Goal: Obtain resource: Download file/media

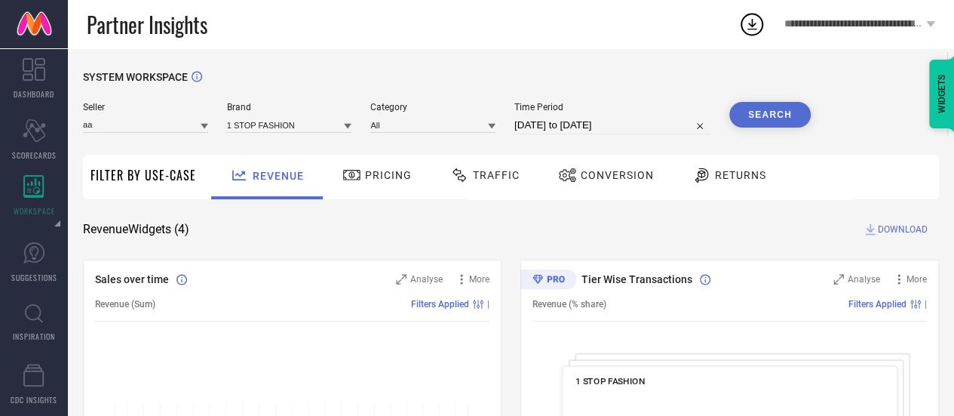
type input "a"
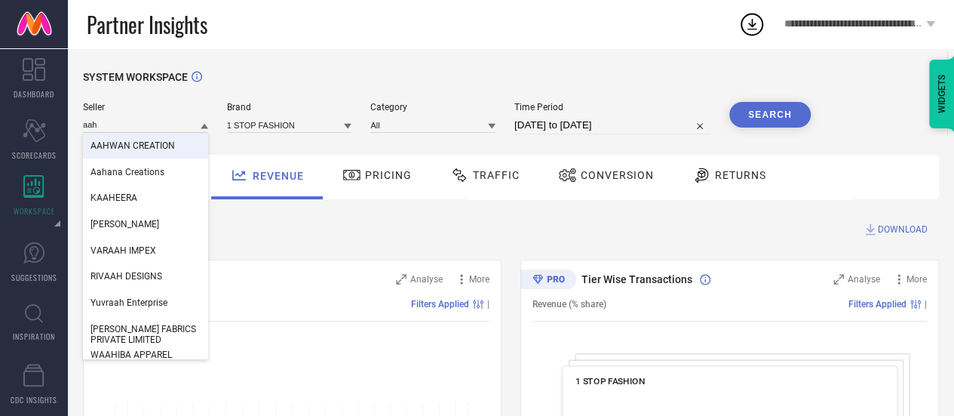
type input "aah"
click at [167, 150] on span "AAHWAN CREATION" at bounding box center [133, 145] width 84 height 11
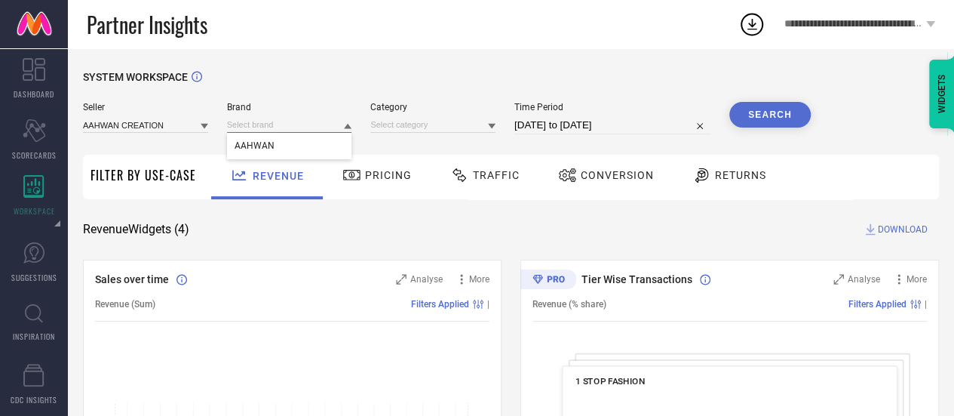
drag, startPoint x: 265, startPoint y: 124, endPoint x: 279, endPoint y: 146, distance: 26.2
click at [279, 133] on div "AAHWAN" at bounding box center [289, 125] width 125 height 16
click at [279, 146] on div "Seller AAHWAN CREATION Brand Category Time Period [DATE] to [DATE] Search" at bounding box center [447, 124] width 728 height 45
drag, startPoint x: 459, startPoint y: 128, endPoint x: 311, endPoint y: 126, distance: 148.6
click at [311, 126] on div "Seller AAHWAN CREATION Brand Category No results found Time Period [DATE] to [D…" at bounding box center [447, 118] width 728 height 32
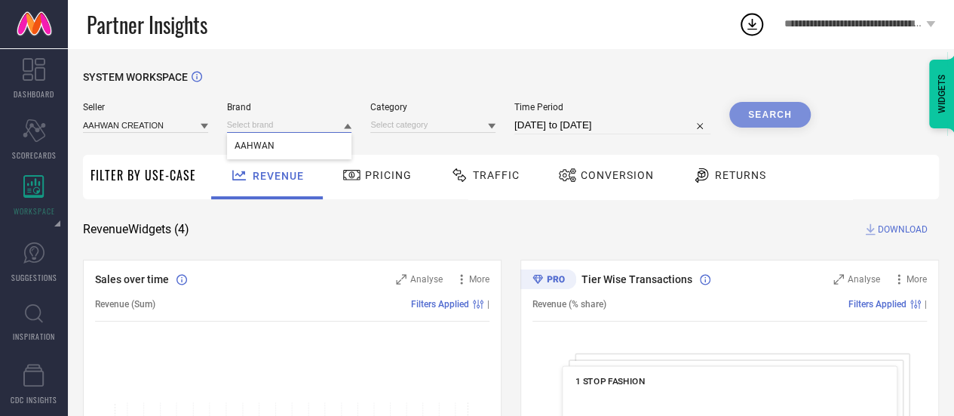
click at [311, 126] on input at bounding box center [289, 125] width 125 height 16
click at [311, 135] on div "AAHWAN" at bounding box center [289, 146] width 125 height 26
click at [407, 124] on input at bounding box center [432, 125] width 125 height 16
click at [431, 118] on div at bounding box center [432, 124] width 125 height 17
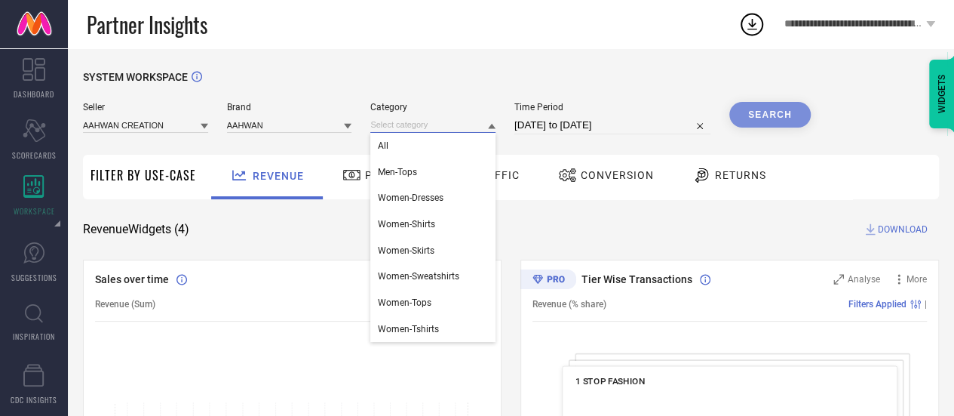
click at [431, 118] on input at bounding box center [432, 125] width 125 height 16
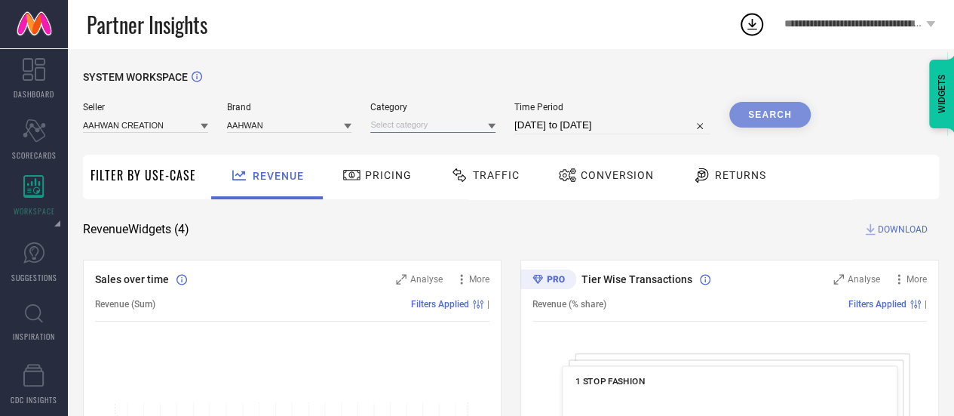
click at [432, 124] on input at bounding box center [432, 125] width 125 height 16
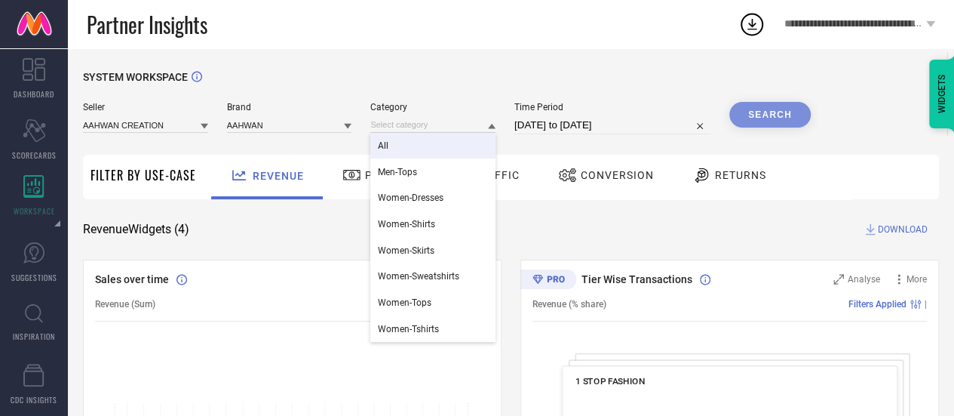
click at [424, 147] on div "All" at bounding box center [432, 146] width 125 height 26
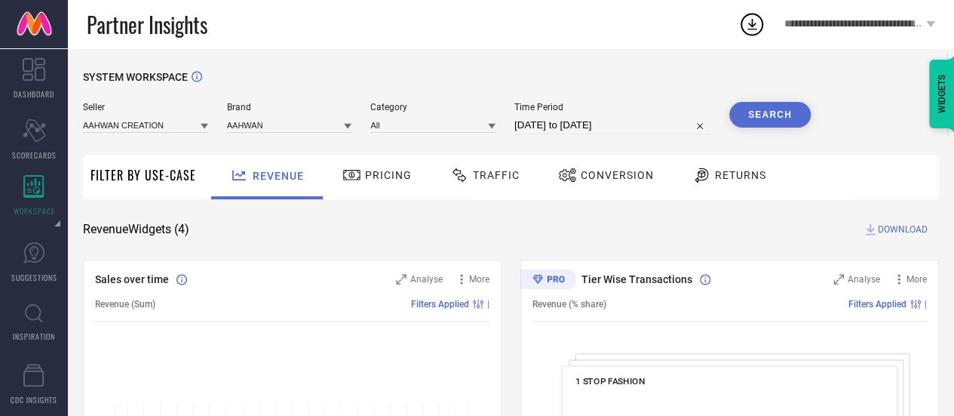
select select "8"
select select "2025"
select select "9"
select select "2025"
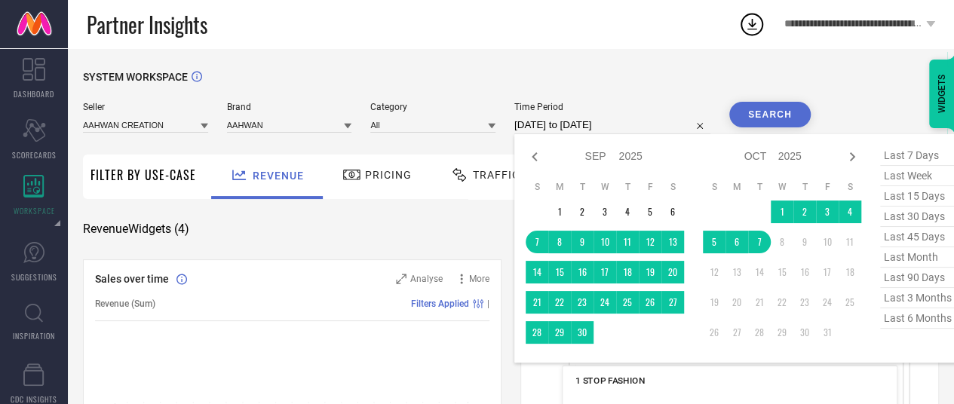
click at [563, 124] on input "[DATE] to [DATE]" at bounding box center [612, 125] width 196 height 18
click at [916, 306] on span "last 3 months" at bounding box center [917, 298] width 75 height 20
type input "[DATE] to [DATE]"
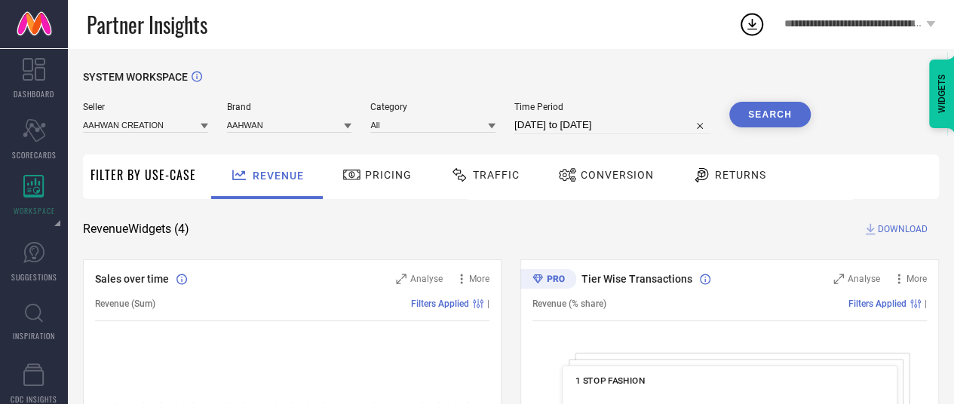
select select "6"
select select "2025"
select select "7"
select select "2025"
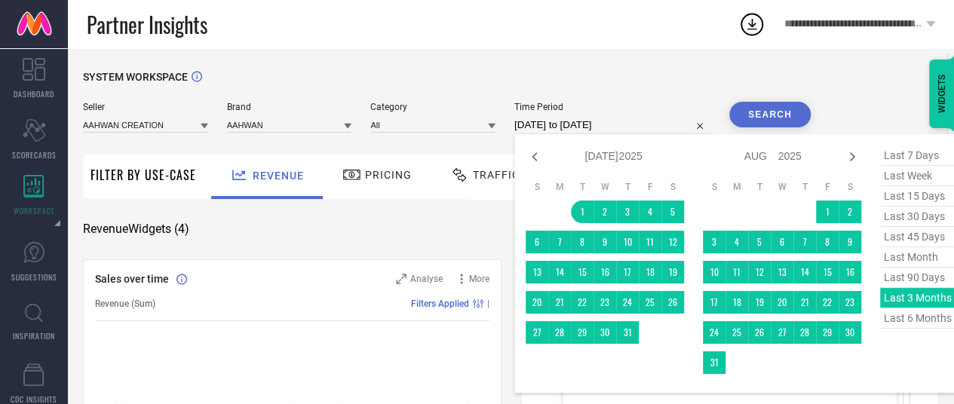
click at [579, 126] on input "[DATE] to [DATE]" at bounding box center [612, 125] width 196 height 18
click at [851, 156] on icon at bounding box center [852, 157] width 18 height 18
select select "7"
select select "2025"
select select "8"
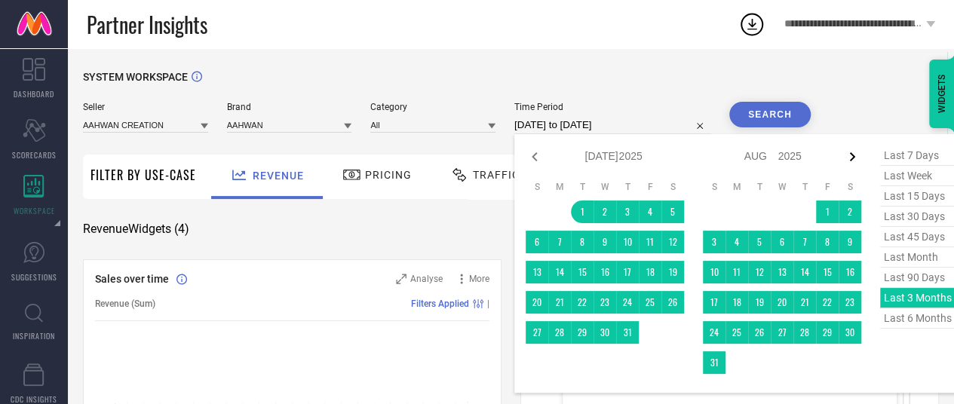
select select "2025"
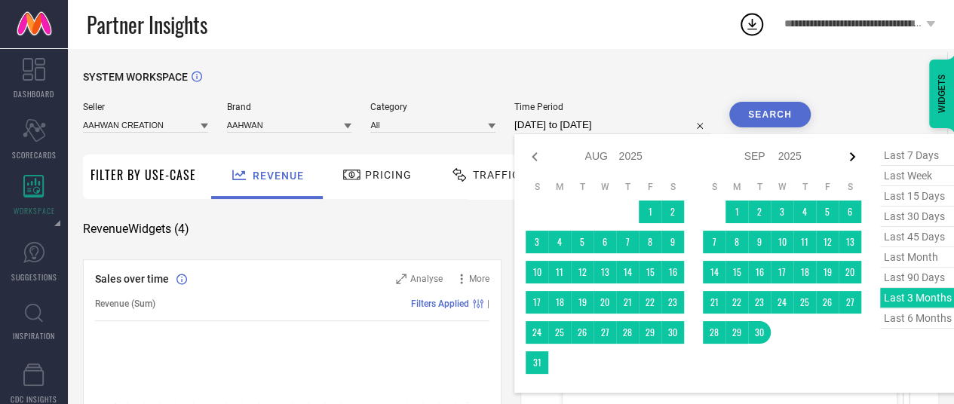
click at [851, 156] on icon at bounding box center [852, 157] width 18 height 18
select select "8"
select select "2025"
select select "9"
select select "2025"
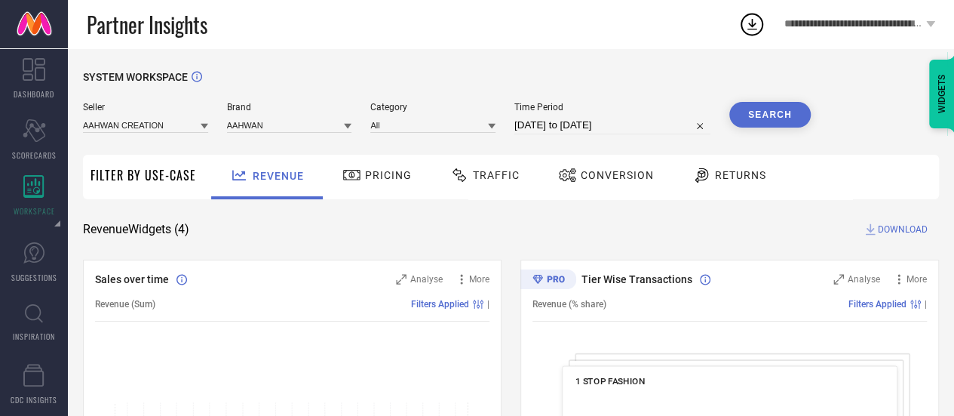
click at [774, 122] on button "Search" at bounding box center [770, 115] width 81 height 26
click at [907, 236] on span "DOWNLOAD" at bounding box center [903, 229] width 50 height 15
click at [570, 79] on div "SYSTEM WORKSPACE" at bounding box center [511, 86] width 856 height 31
click at [756, 33] on circle at bounding box center [752, 24] width 21 height 21
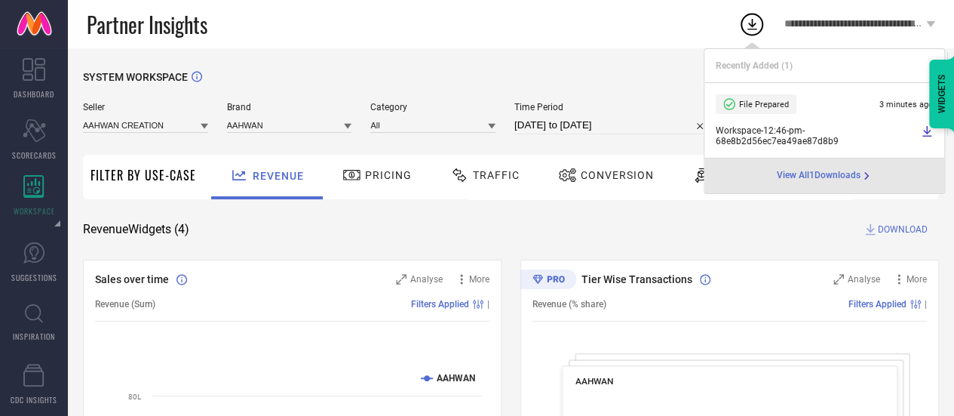
click at [929, 131] on icon at bounding box center [927, 131] width 12 height 12
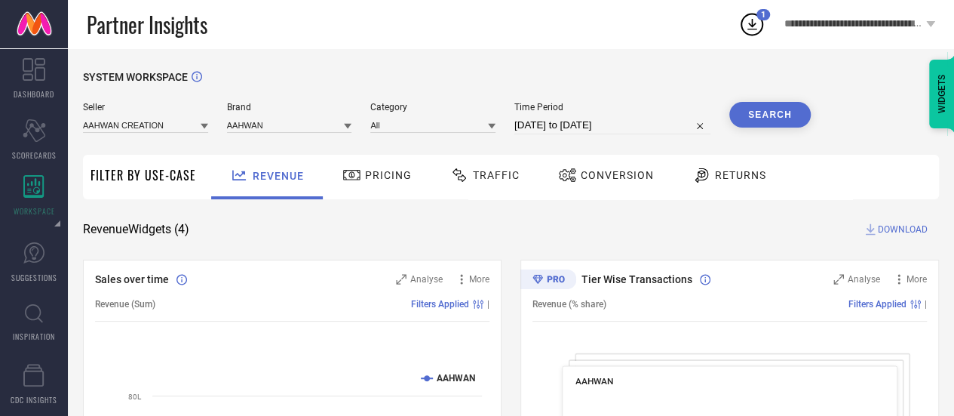
click at [574, 233] on div "Revenue Widgets ( 4 ) DOWNLOAD" at bounding box center [511, 229] width 856 height 15
click at [736, 170] on span "Returns" at bounding box center [740, 175] width 51 height 12
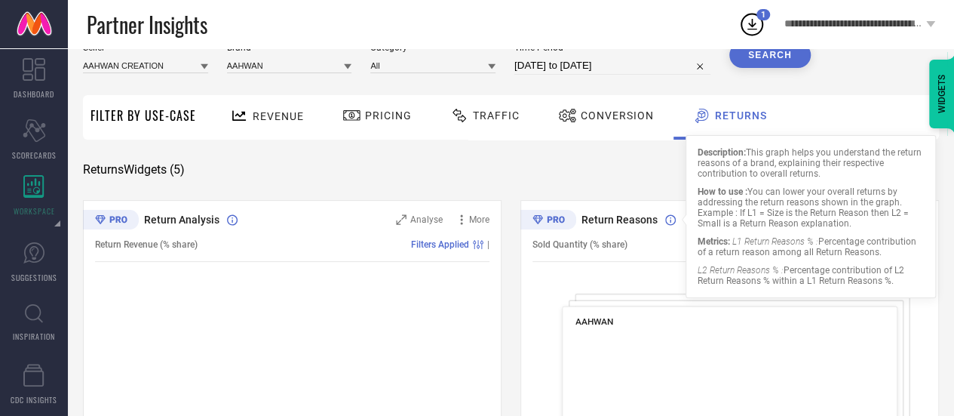
scroll to position [60, 0]
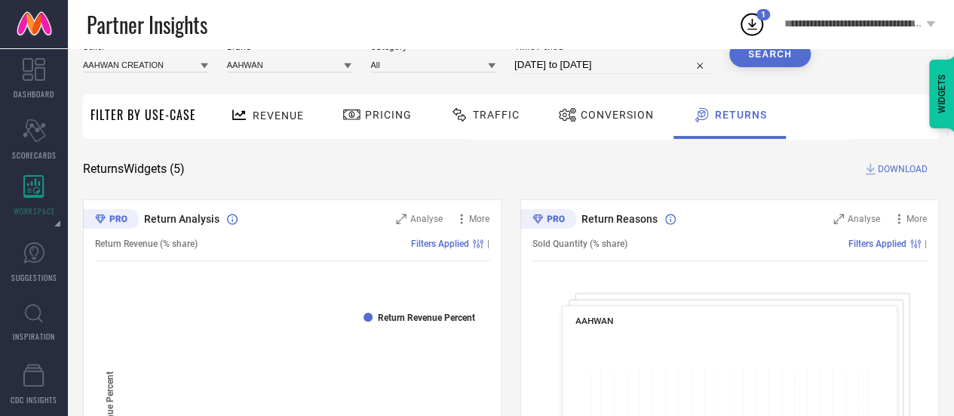
click at [625, 176] on div "Returns Widgets ( 5 ) DOWNLOAD" at bounding box center [511, 168] width 856 height 15
click at [911, 164] on span "DOWNLOAD" at bounding box center [903, 168] width 50 height 15
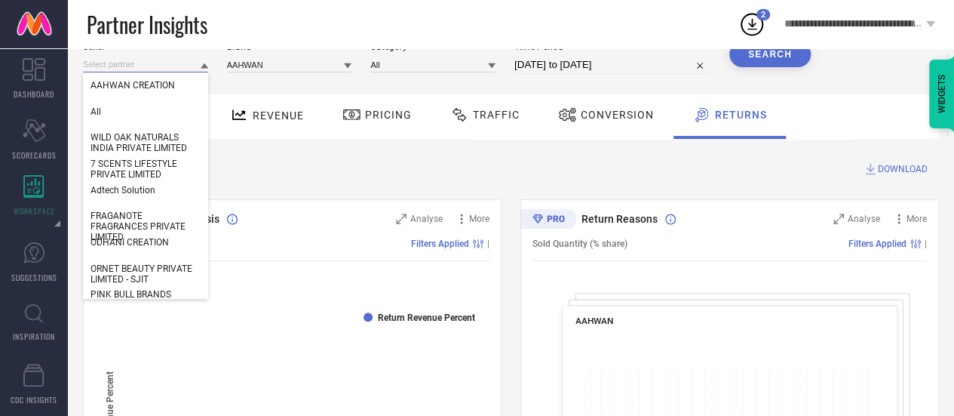
click at [146, 69] on input at bounding box center [145, 65] width 125 height 16
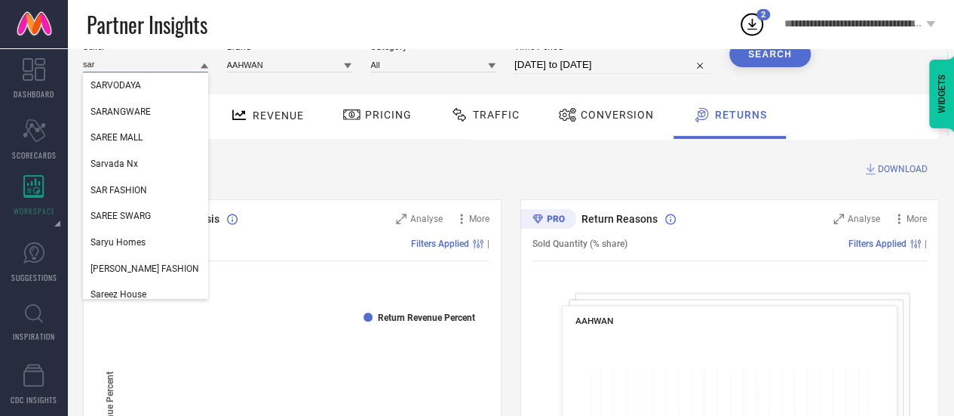
type input "sar f"
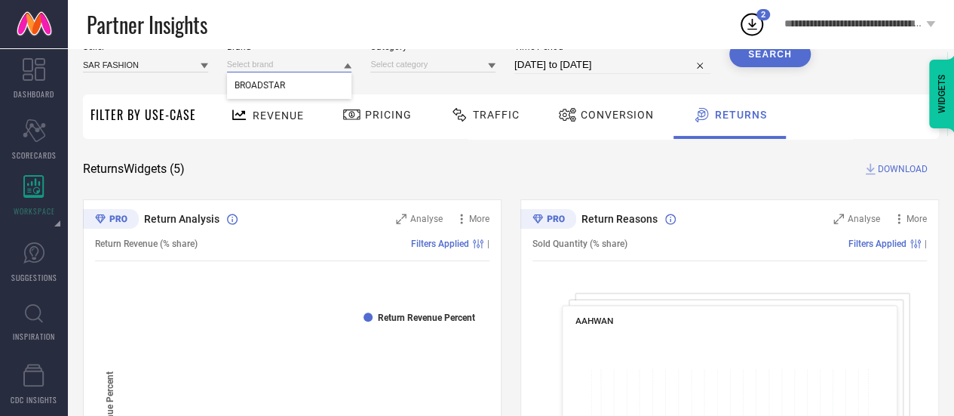
click at [250, 71] on input at bounding box center [289, 65] width 125 height 16
click at [297, 66] on input at bounding box center [289, 65] width 125 height 16
click at [308, 75] on div "BROADSTAR" at bounding box center [289, 85] width 125 height 26
drag, startPoint x: 443, startPoint y: 66, endPoint x: 450, endPoint y: 75, distance: 11.8
click at [450, 72] on div "All Women-Jeans" at bounding box center [432, 65] width 125 height 16
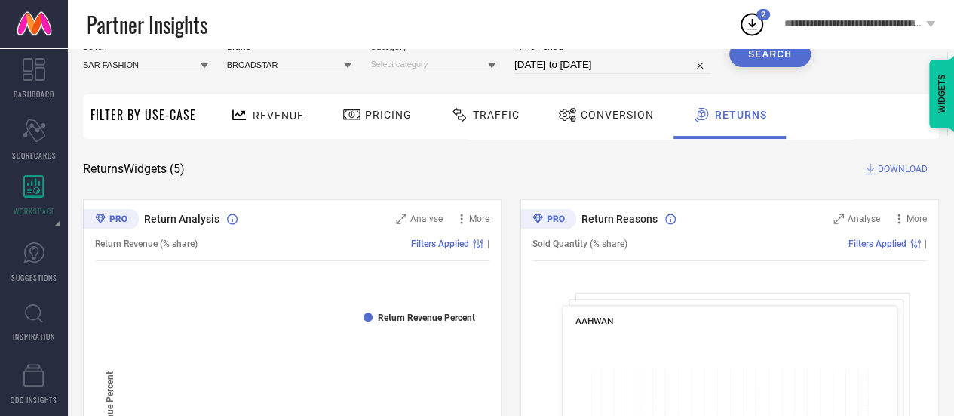
click at [450, 75] on div "Seller SAR FASHION Brand BROADSTAR Category Time Period [DATE] to [DATE] Search" at bounding box center [447, 63] width 728 height 45
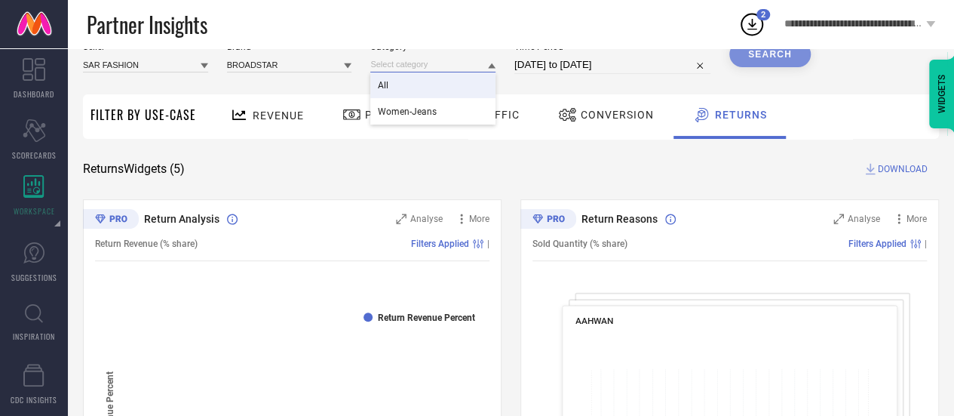
drag, startPoint x: 425, startPoint y: 58, endPoint x: 448, endPoint y: 88, distance: 37.7
click at [448, 72] on div "All Women-Jeans" at bounding box center [432, 65] width 125 height 16
drag, startPoint x: 421, startPoint y: 67, endPoint x: 437, endPoint y: 89, distance: 27.0
click at [437, 72] on div "All Women-Jeans" at bounding box center [432, 65] width 125 height 16
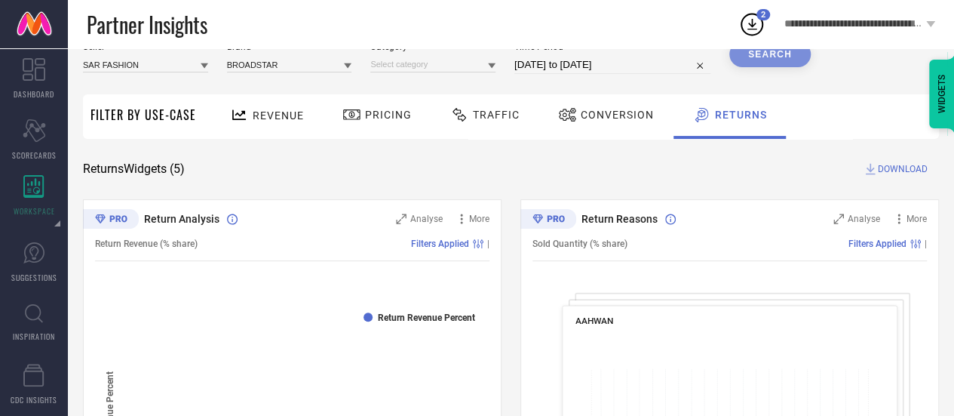
drag, startPoint x: 445, startPoint y: 69, endPoint x: 445, endPoint y: 85, distance: 16.6
click at [445, 72] on div "All Women-Jeans" at bounding box center [432, 65] width 125 height 16
click at [445, 85] on div "Seller SAR FASHION Brand BROADSTAR Category Time Period [DATE] to [DATE] Search" at bounding box center [447, 63] width 728 height 45
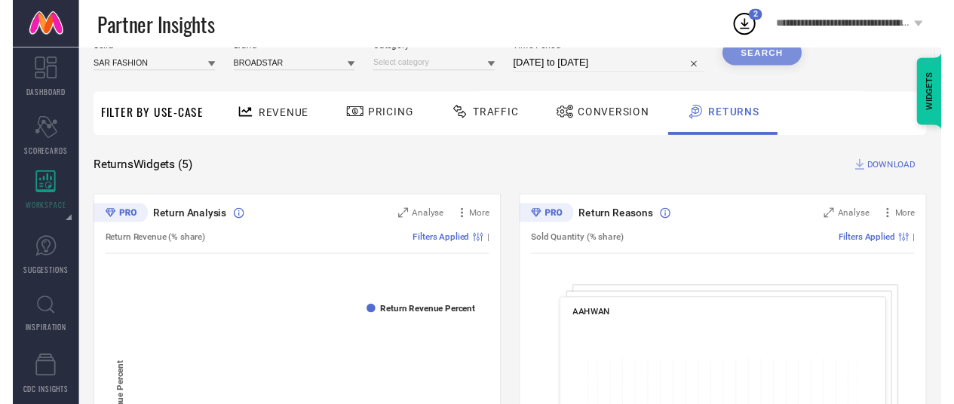
scroll to position [0, 0]
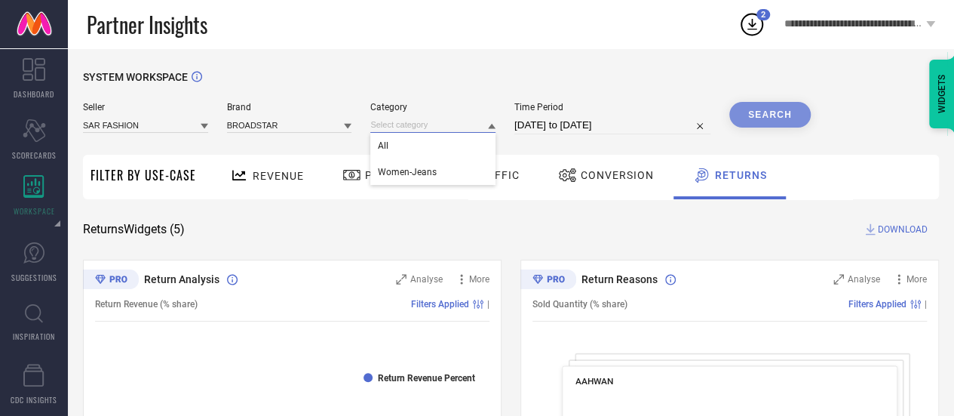
click at [441, 133] on div "All Women-Jeans" at bounding box center [432, 125] width 125 height 16
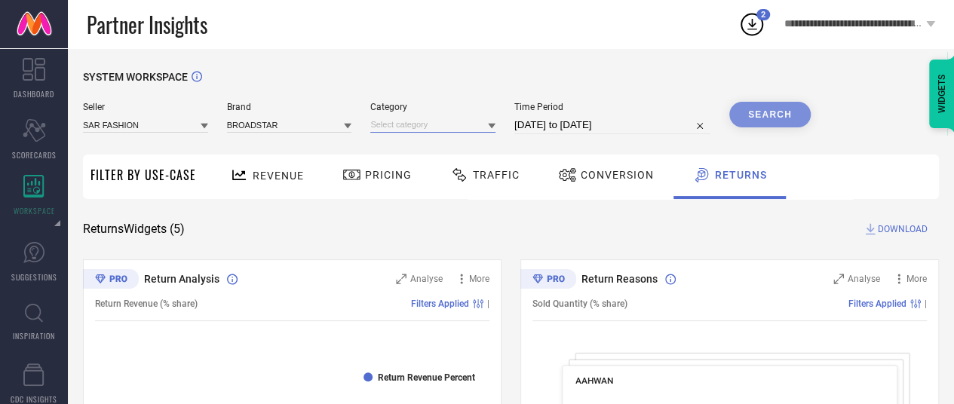
select select "6"
select select "2025"
select select "7"
select select "2025"
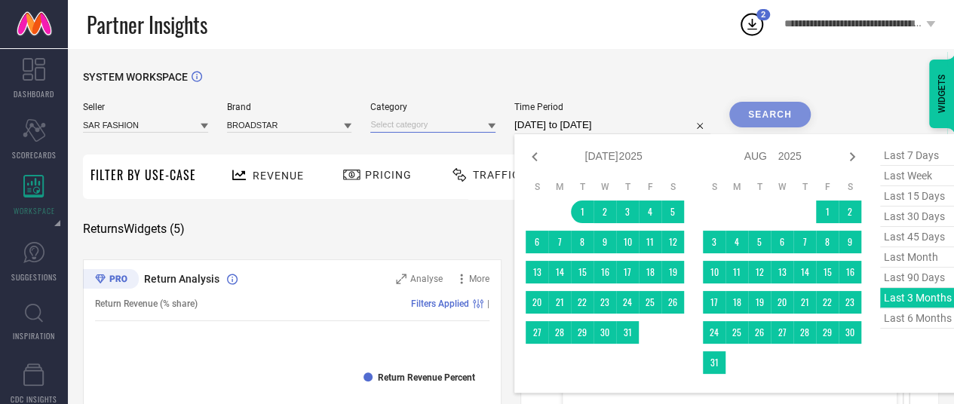
click at [565, 118] on input "[DATE] to [DATE]" at bounding box center [612, 125] width 196 height 18
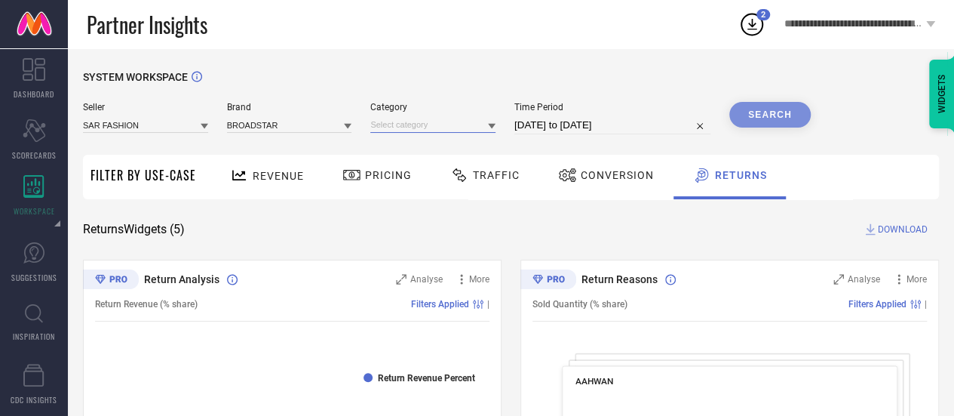
click at [445, 124] on input at bounding box center [432, 125] width 125 height 16
click at [440, 142] on div "All" at bounding box center [432, 146] width 125 height 26
click at [557, 115] on div "Time Period [DATE] to [DATE]" at bounding box center [612, 118] width 196 height 32
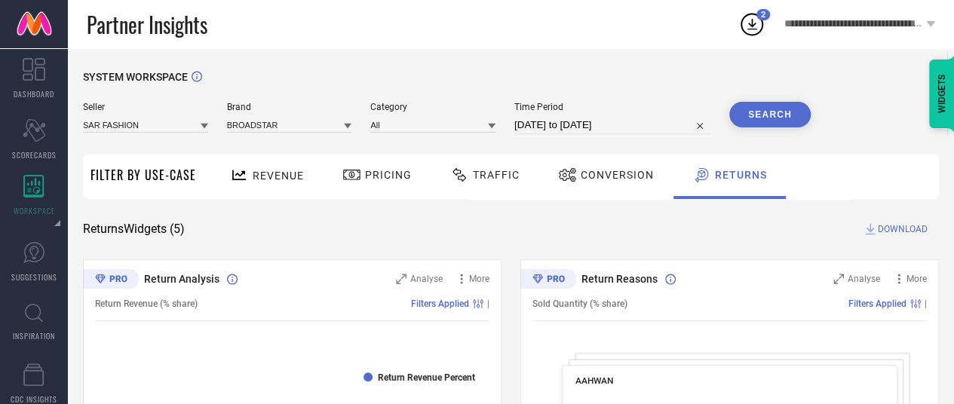
click at [561, 120] on input "[DATE] to [DATE]" at bounding box center [612, 125] width 196 height 18
select select "6"
select select "2025"
select select "7"
select select "2025"
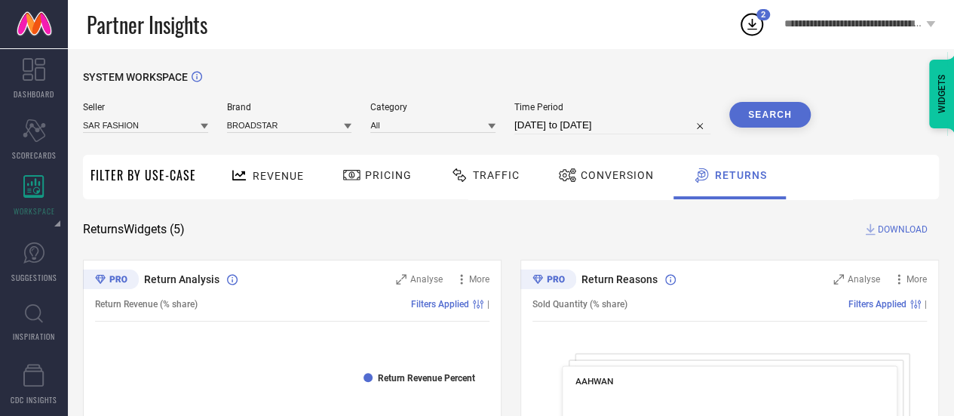
click at [760, 129] on div "Search" at bounding box center [770, 118] width 81 height 32
click at [765, 124] on button "Search" at bounding box center [770, 115] width 81 height 26
click at [891, 229] on span "DOWNLOAD" at bounding box center [903, 229] width 50 height 15
